Goal: Information Seeking & Learning: Learn about a topic

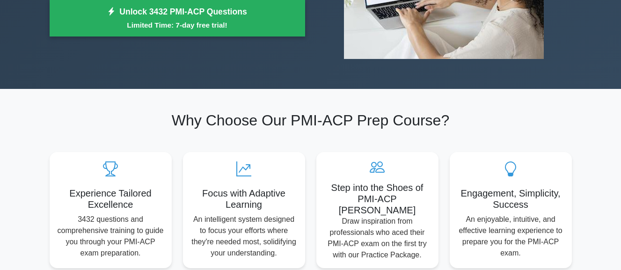
scroll to position [94, 0]
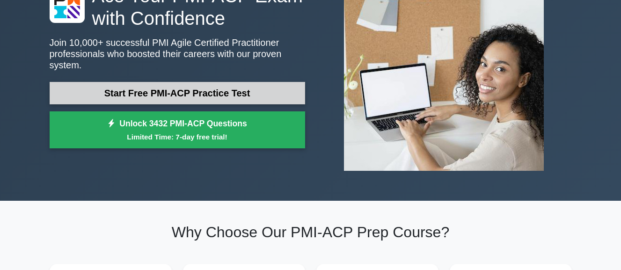
click at [265, 92] on link "Start Free PMI-ACP Practice Test" at bounding box center [177, 93] width 255 height 22
click at [181, 90] on link "Start Free PMI-ACP Practice Test" at bounding box center [177, 93] width 255 height 22
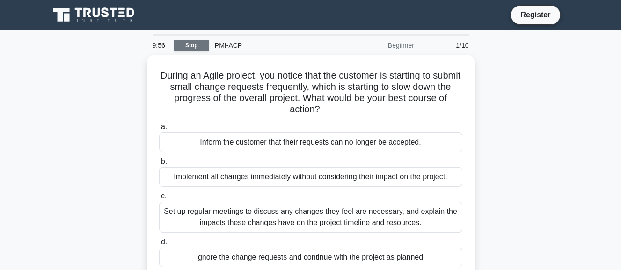
click at [189, 41] on link "Stop" at bounding box center [191, 46] width 35 height 12
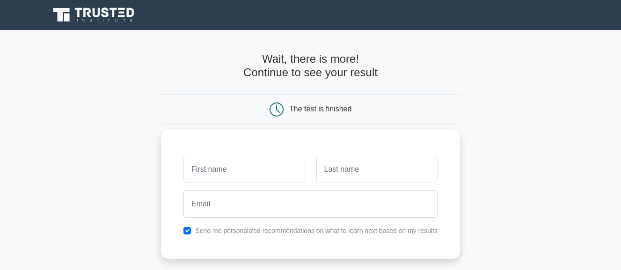
click at [261, 170] on input "text" at bounding box center [243, 169] width 121 height 27
type input "[PERSON_NAME]"
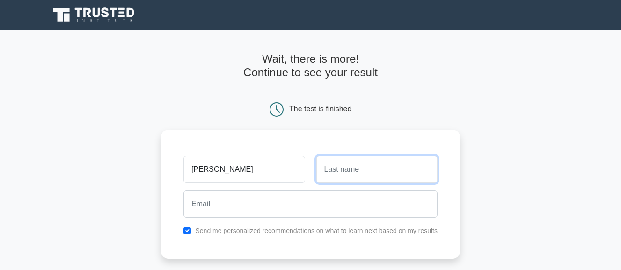
type input "[PERSON_NAME]"
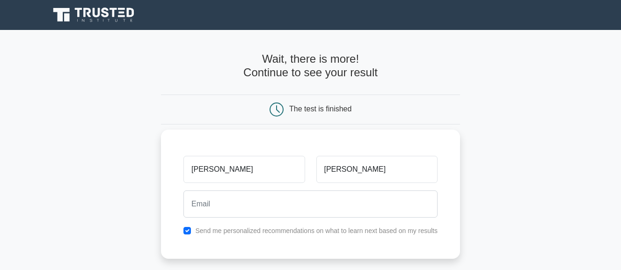
type input "[EMAIL_ADDRESS][PERSON_NAME][DOMAIN_NAME]"
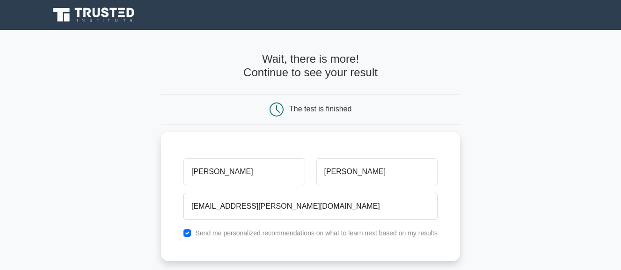
click at [299, 69] on h4 "Wait, there is more! Continue to see your result" at bounding box center [310, 65] width 299 height 27
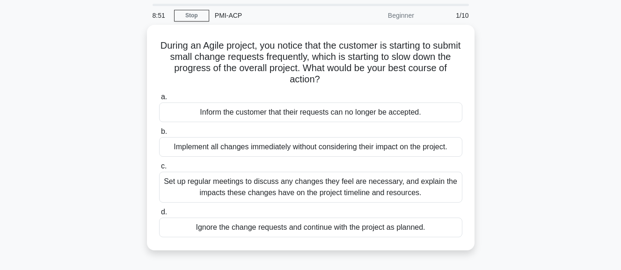
scroll to position [47, 0]
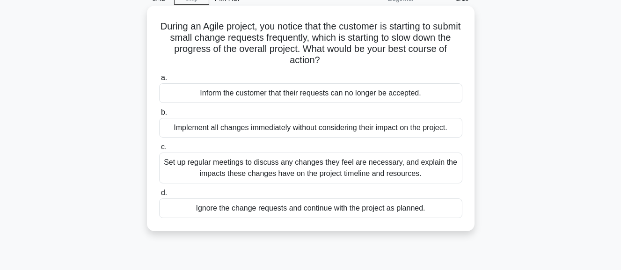
click at [210, 161] on div "Set up regular meetings to discuss any changes they feel are necessary, and exp…" at bounding box center [310, 167] width 303 height 31
click at [159, 150] on input "c. Set up regular meetings to discuss any changes they feel are necessary, and …" at bounding box center [159, 147] width 0 height 6
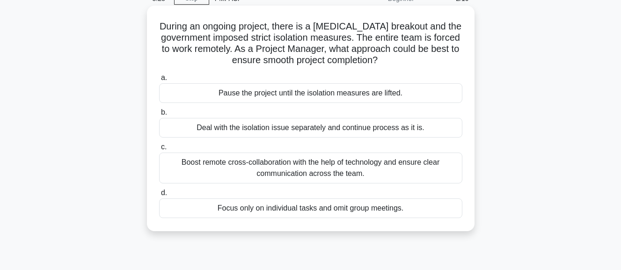
click at [349, 167] on div "Boost remote cross-collaboration with the help of technology and ensure clear c…" at bounding box center [310, 167] width 303 height 31
click at [159, 150] on input "c. Boost remote cross-collaboration with the help of technology and ensure clea…" at bounding box center [159, 147] width 0 height 6
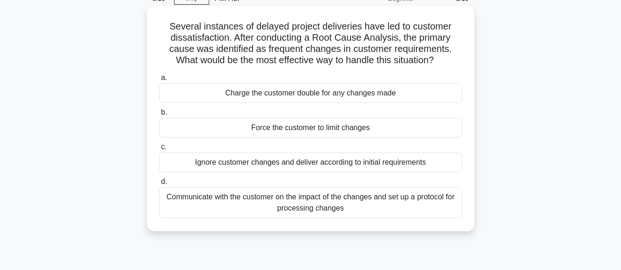
click at [293, 199] on div "Communicate with the customer on the impact of the changes and set up a protoco…" at bounding box center [310, 202] width 303 height 31
click at [159, 185] on input "d. Communicate with the customer on the impact of the changes and set up a prot…" at bounding box center [159, 182] width 0 height 6
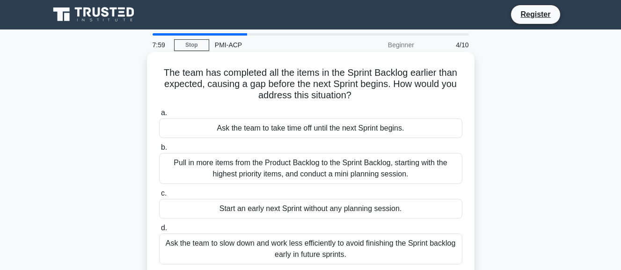
scroll to position [0, 0]
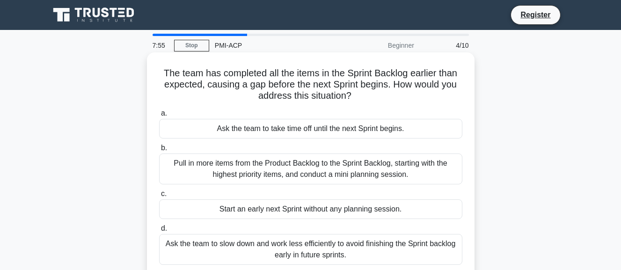
click at [211, 162] on div "Pull in more items from the Product Backlog to the Sprint Backlog, starting wit…" at bounding box center [310, 168] width 303 height 31
click at [159, 151] on input "b. Pull in more items from the Product Backlog to the Sprint Backlog, starting …" at bounding box center [159, 148] width 0 height 6
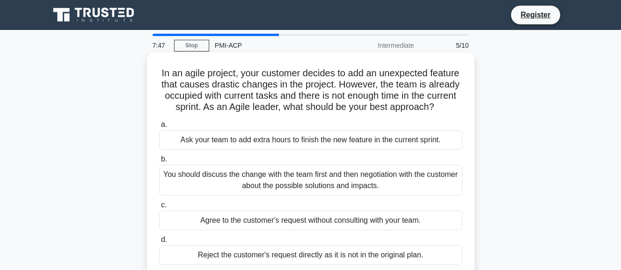
scroll to position [47, 0]
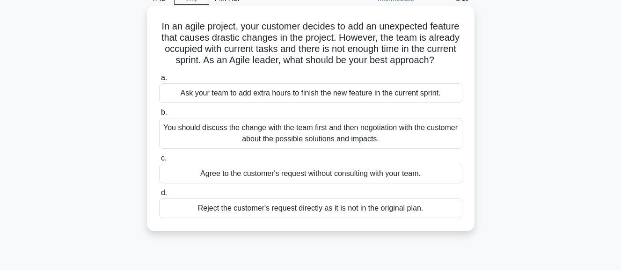
click at [282, 140] on div "You should discuss the change with the team first and then negotiation with the…" at bounding box center [310, 133] width 303 height 31
click at [159, 116] on input "b. You should discuss the change with the team first and then negotiation with …" at bounding box center [159, 112] width 0 height 6
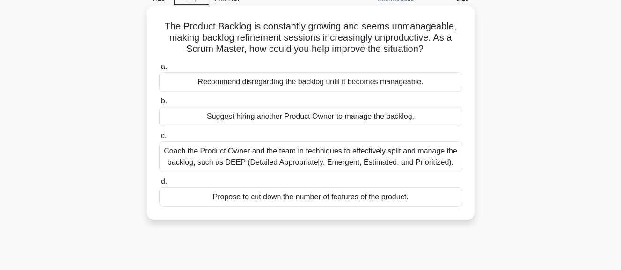
click at [396, 157] on div "Coach the Product Owner and the team in techniques to effectively split and man…" at bounding box center [310, 156] width 303 height 31
click at [159, 139] on input "c. Coach the Product Owner and the team in techniques to effectively split and …" at bounding box center [159, 136] width 0 height 6
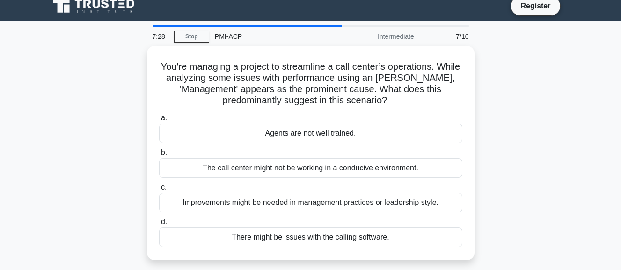
scroll to position [0, 0]
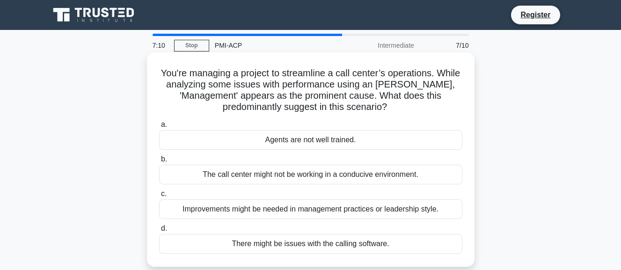
click at [352, 210] on div "Improvements might be needed in management practices or leadership style." at bounding box center [310, 209] width 303 height 20
click at [159, 197] on input "c. Improvements might be needed in management practices or leadership style." at bounding box center [159, 194] width 0 height 6
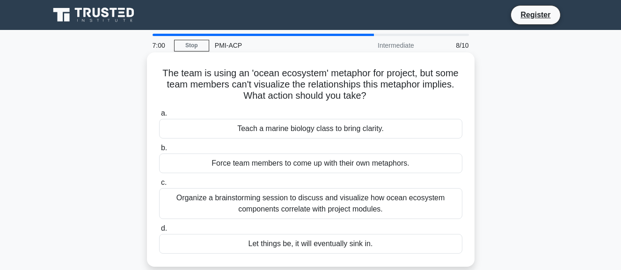
click at [335, 204] on div "Organize a brainstorming session to discuss and visualize how ocean ecosystem c…" at bounding box center [310, 203] width 303 height 31
click at [159, 186] on input "c. Organize a brainstorming session to discuss and visualize how ocean ecosyste…" at bounding box center [159, 183] width 0 height 6
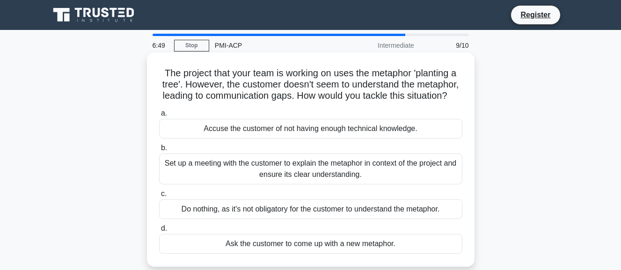
click at [340, 174] on div "Set up a meeting with the customer to explain the metaphor in context of the pr…" at bounding box center [310, 168] width 303 height 31
click at [159, 151] on input "b. Set up a meeting with the customer to explain the metaphor in context of the…" at bounding box center [159, 148] width 0 height 6
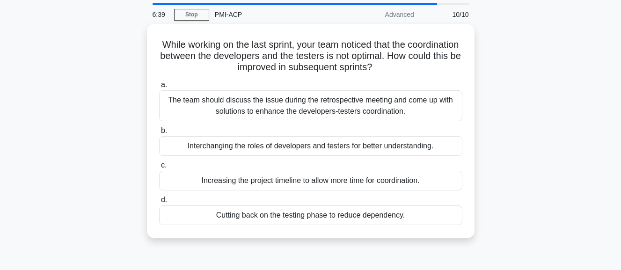
scroll to position [47, 0]
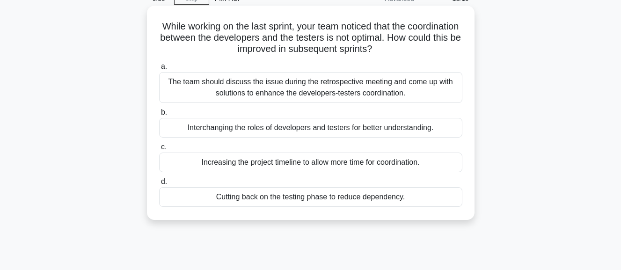
click at [281, 80] on div "The team should discuss the issue during the retrospective meeting and come up …" at bounding box center [310, 87] width 303 height 31
click at [159, 70] on input "a. The team should discuss the issue during the retrospective meeting and come …" at bounding box center [159, 67] width 0 height 6
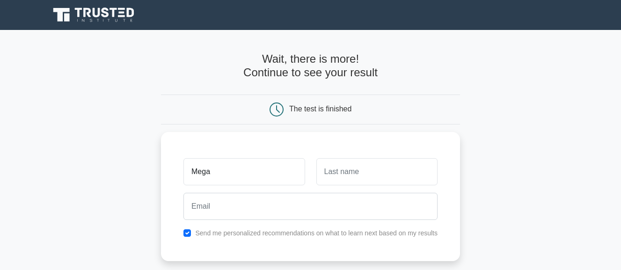
type input "[PERSON_NAME]"
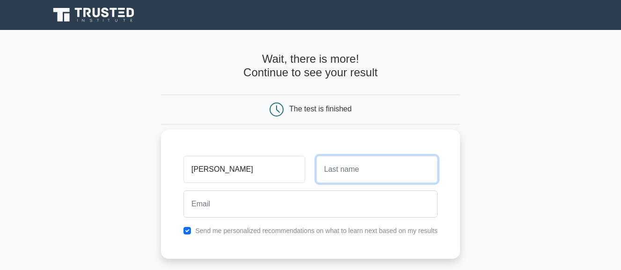
type input "[PERSON_NAME]"
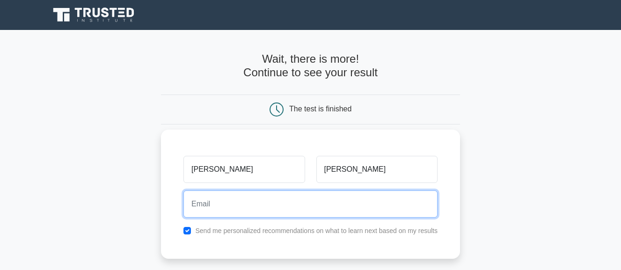
type input "[EMAIL_ADDRESS][PERSON_NAME][DOMAIN_NAME]"
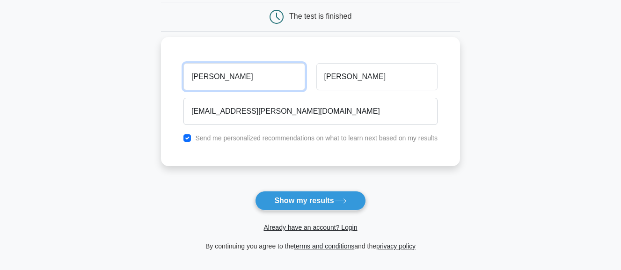
scroll to position [94, 0]
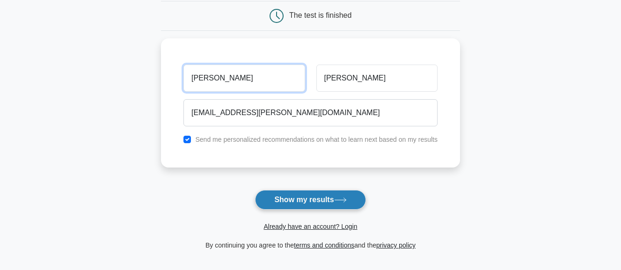
type input "[PERSON_NAME]"
click at [293, 197] on button "Show my results" at bounding box center [310, 200] width 110 height 20
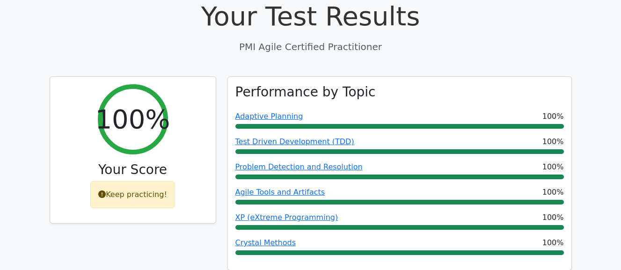
scroll to position [327, 0]
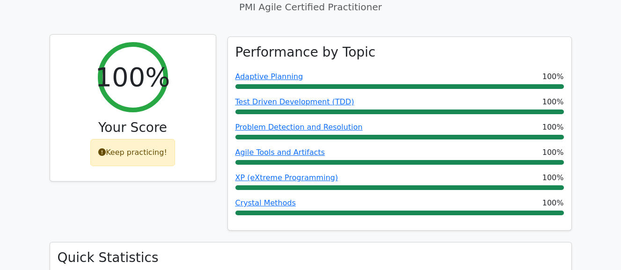
click at [133, 139] on div "Keep practicing!" at bounding box center [132, 152] width 85 height 27
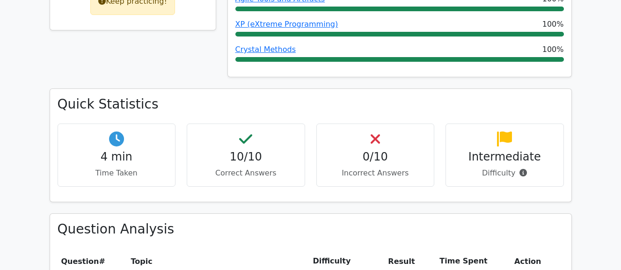
scroll to position [561, 0]
